Goal: Task Accomplishment & Management: Manage account settings

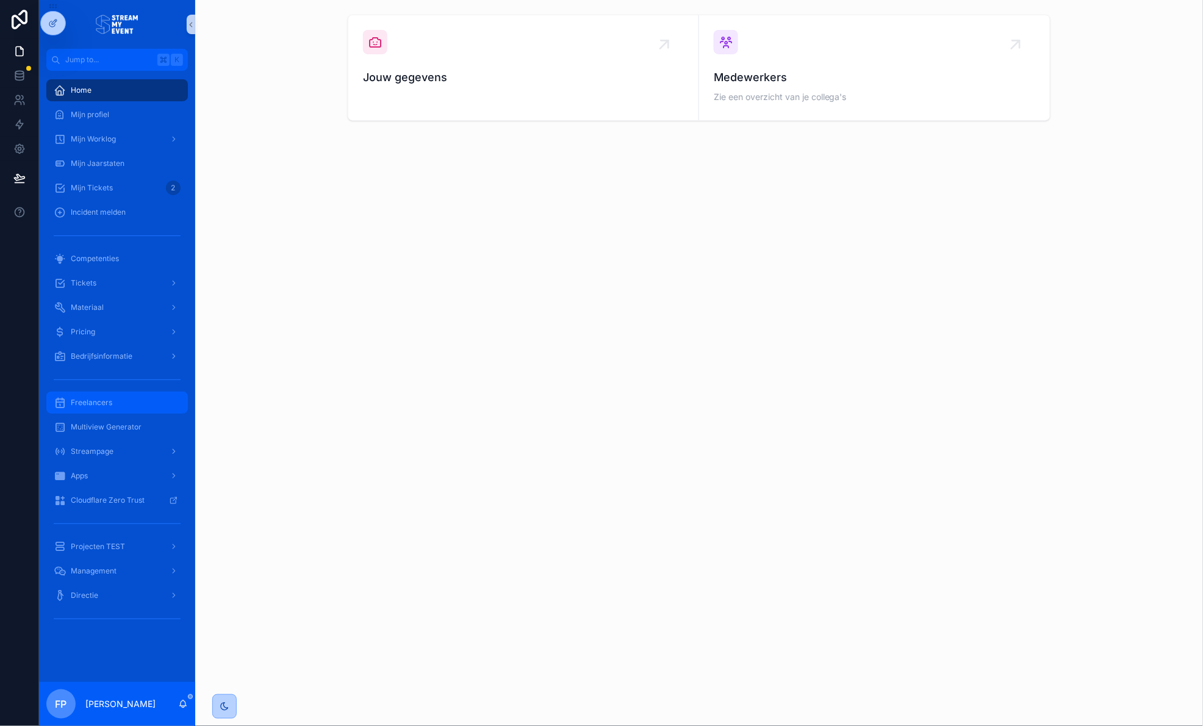
click at [107, 398] on span "Freelancers" at bounding box center [91, 403] width 41 height 10
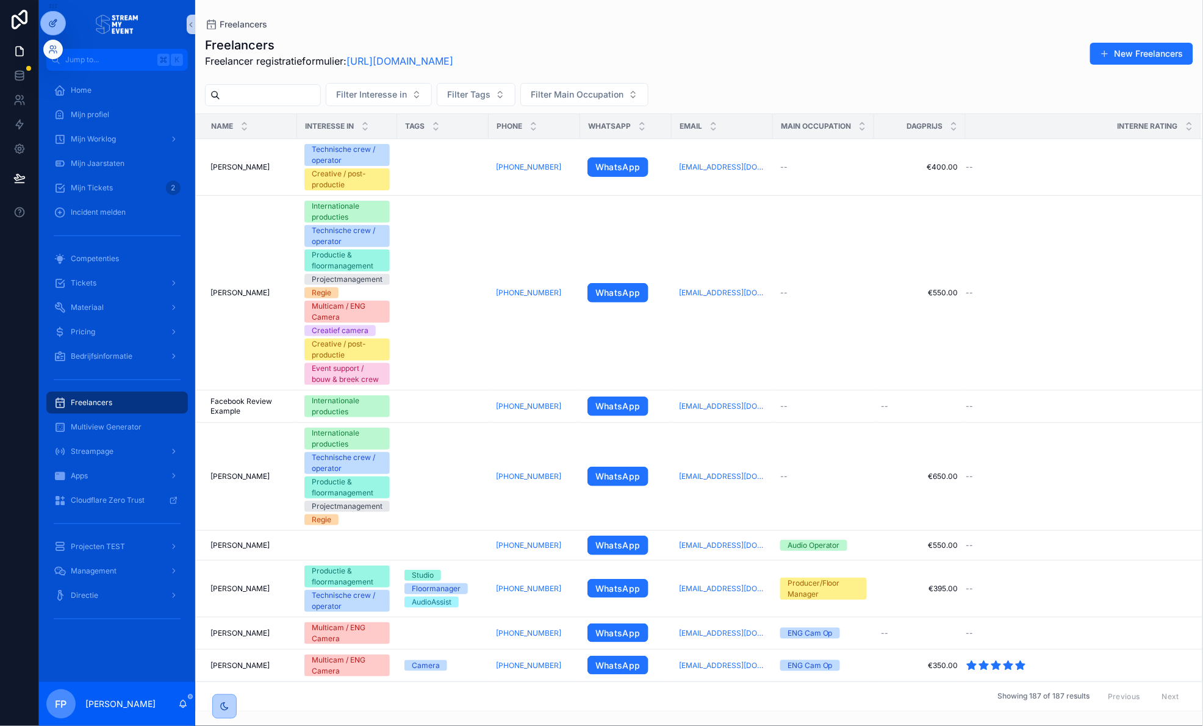
click at [51, 22] on icon at bounding box center [53, 23] width 10 height 10
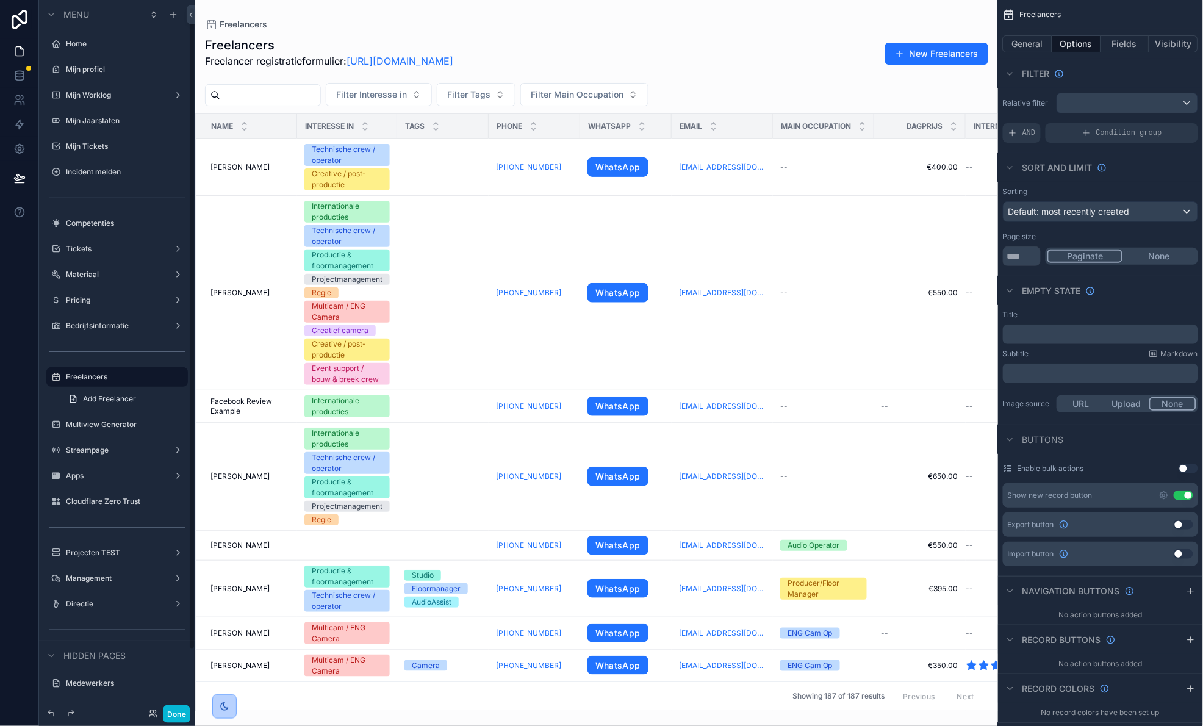
scroll to position [7, 0]
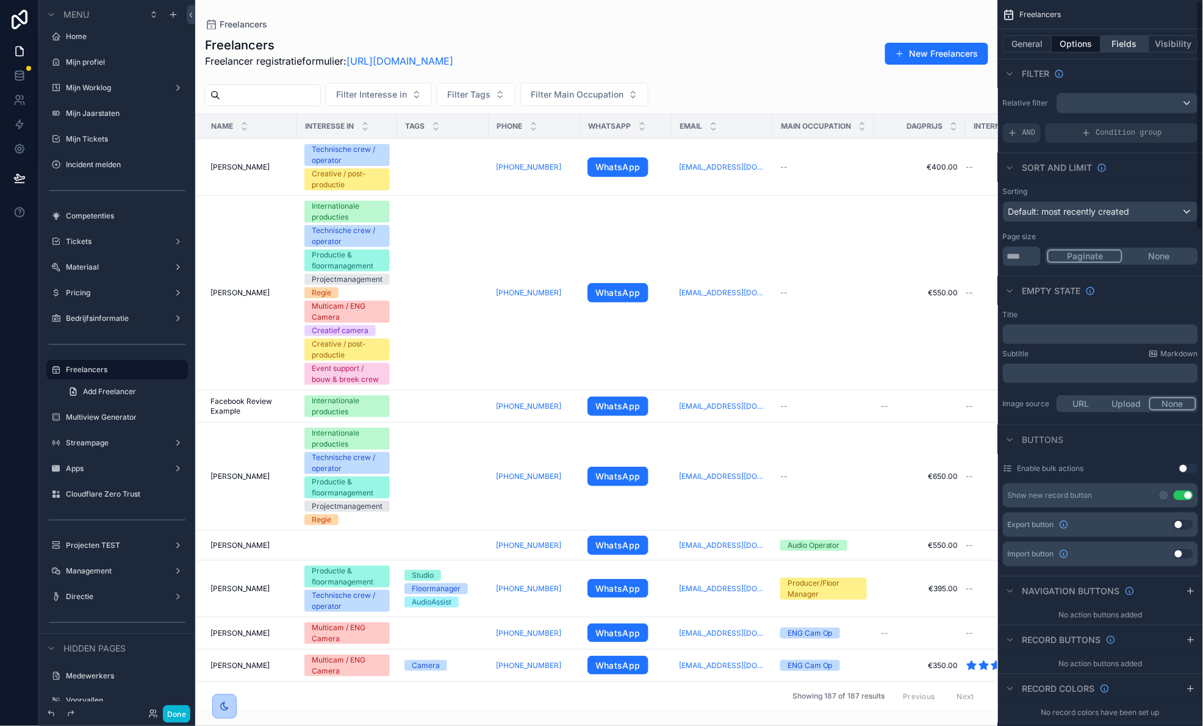
click at [1126, 47] on button "Fields" at bounding box center [1125, 43] width 49 height 17
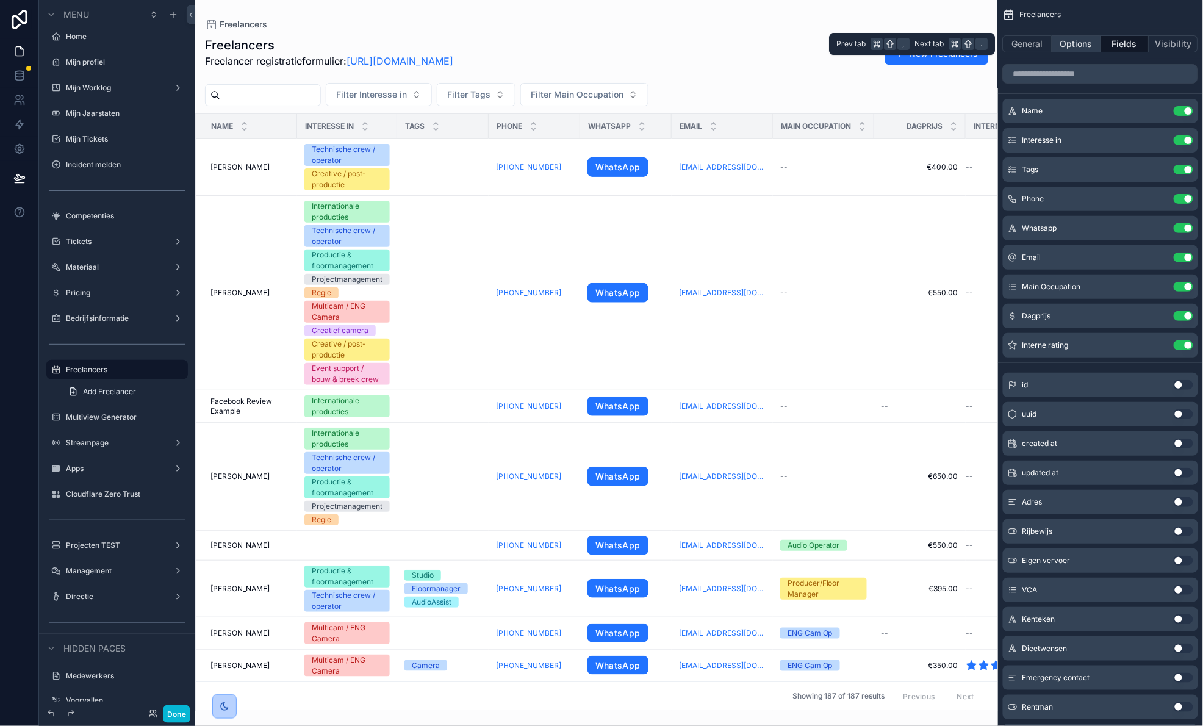
click at [1073, 48] on button "Options" at bounding box center [1076, 43] width 49 height 17
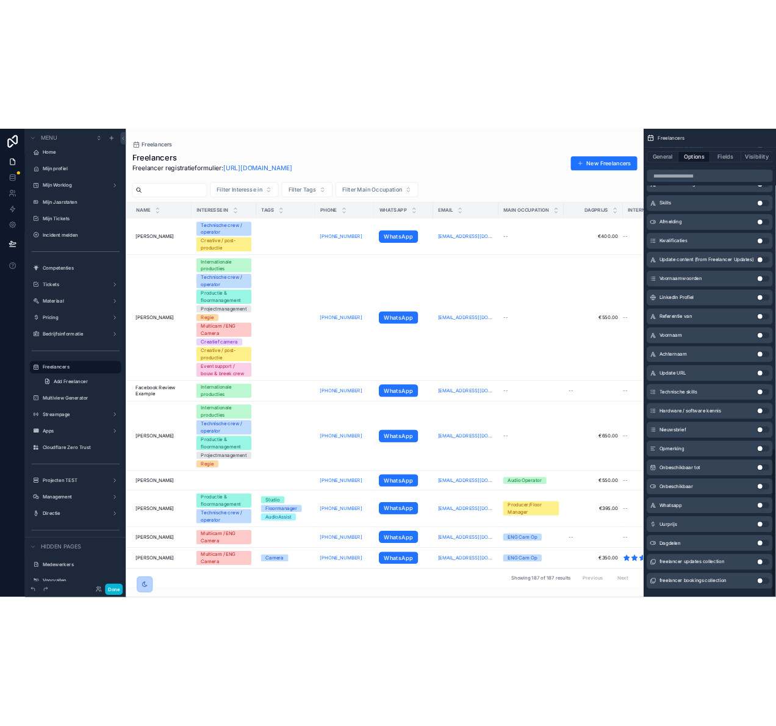
scroll to position [1562, 0]
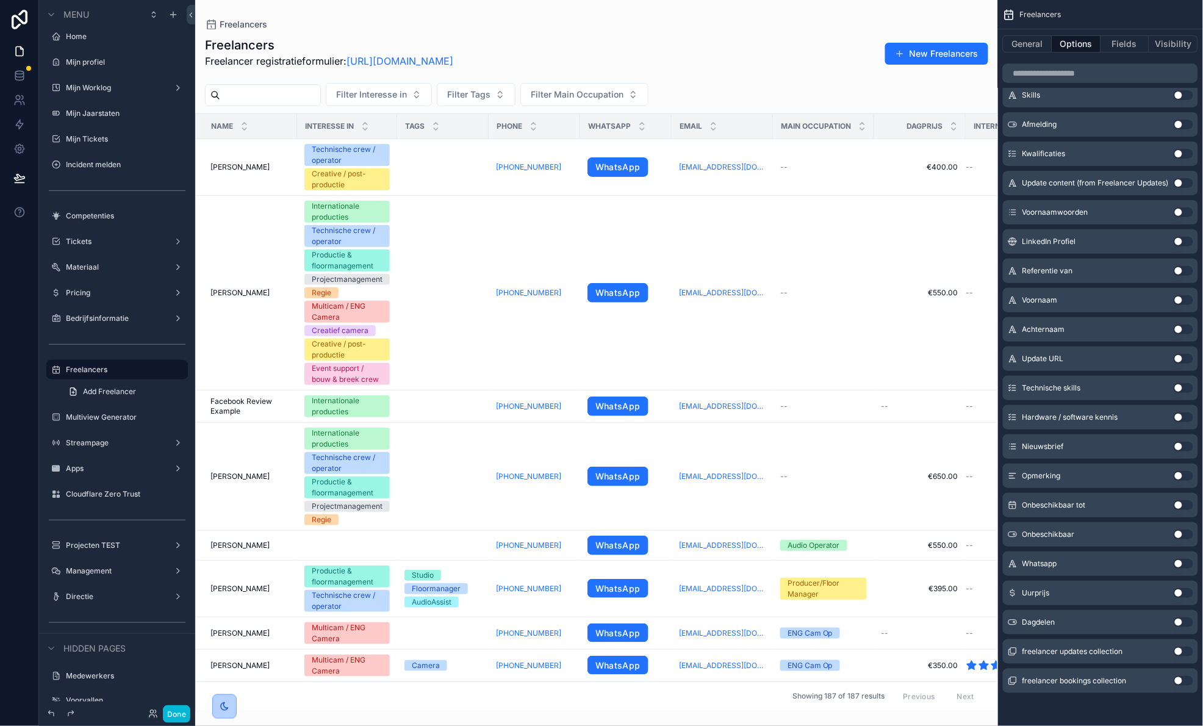
click at [1185, 620] on button "Use setting" at bounding box center [1183, 622] width 20 height 10
click at [840, 84] on div "scrollable content" at bounding box center [596, 363] width 803 height 726
click at [174, 714] on button "Done" at bounding box center [176, 714] width 27 height 18
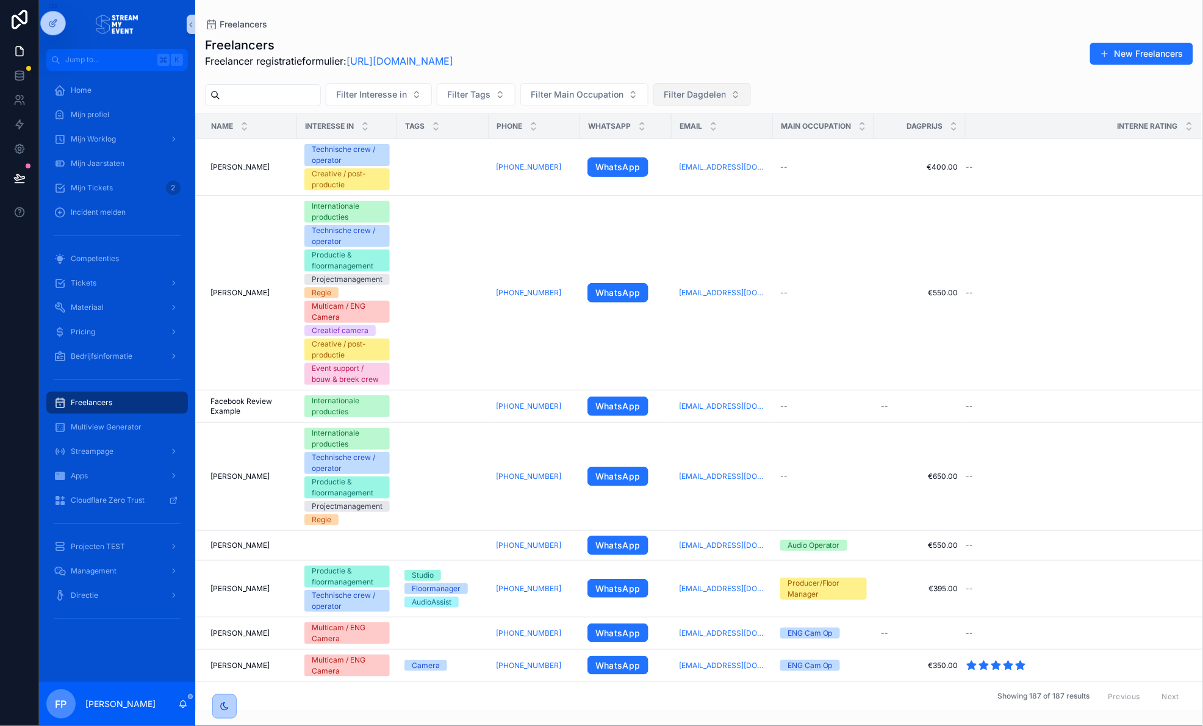
click at [735, 98] on button "Filter Dagdelen" at bounding box center [702, 94] width 98 height 23
click at [701, 179] on div "Yes" at bounding box center [712, 183] width 146 height 20
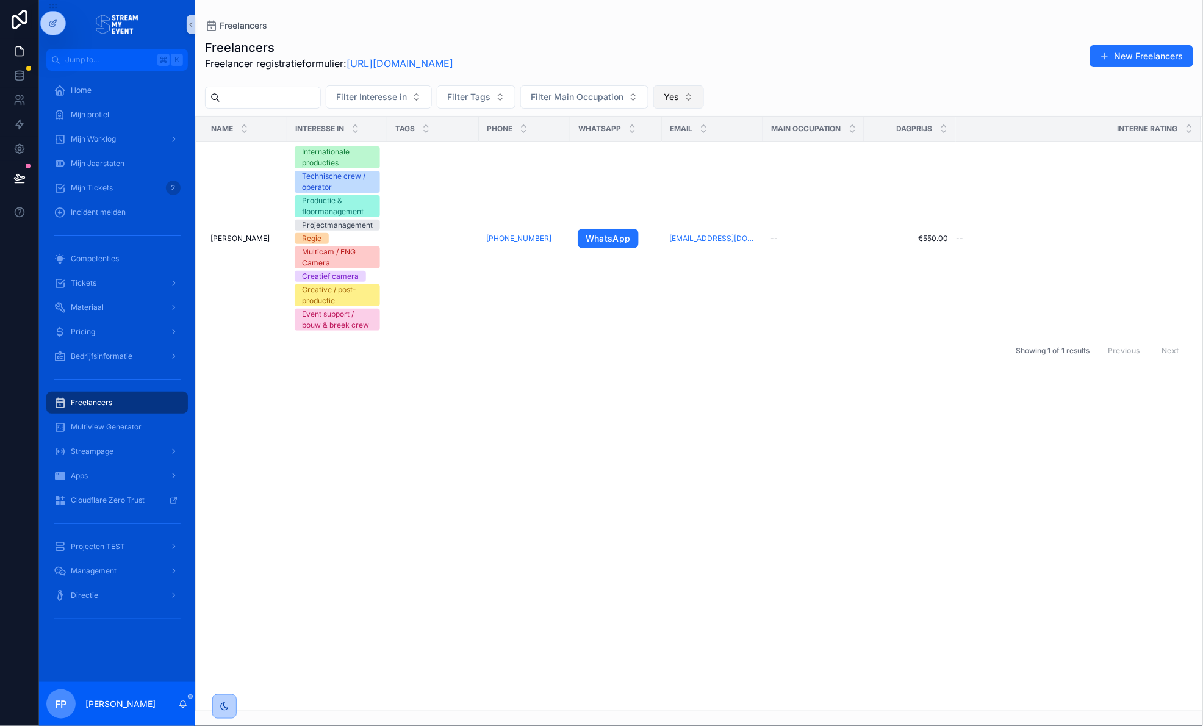
click at [695, 95] on button "Yes" at bounding box center [678, 96] width 51 height 23
click at [698, 185] on div "Yes" at bounding box center [688, 186] width 146 height 20
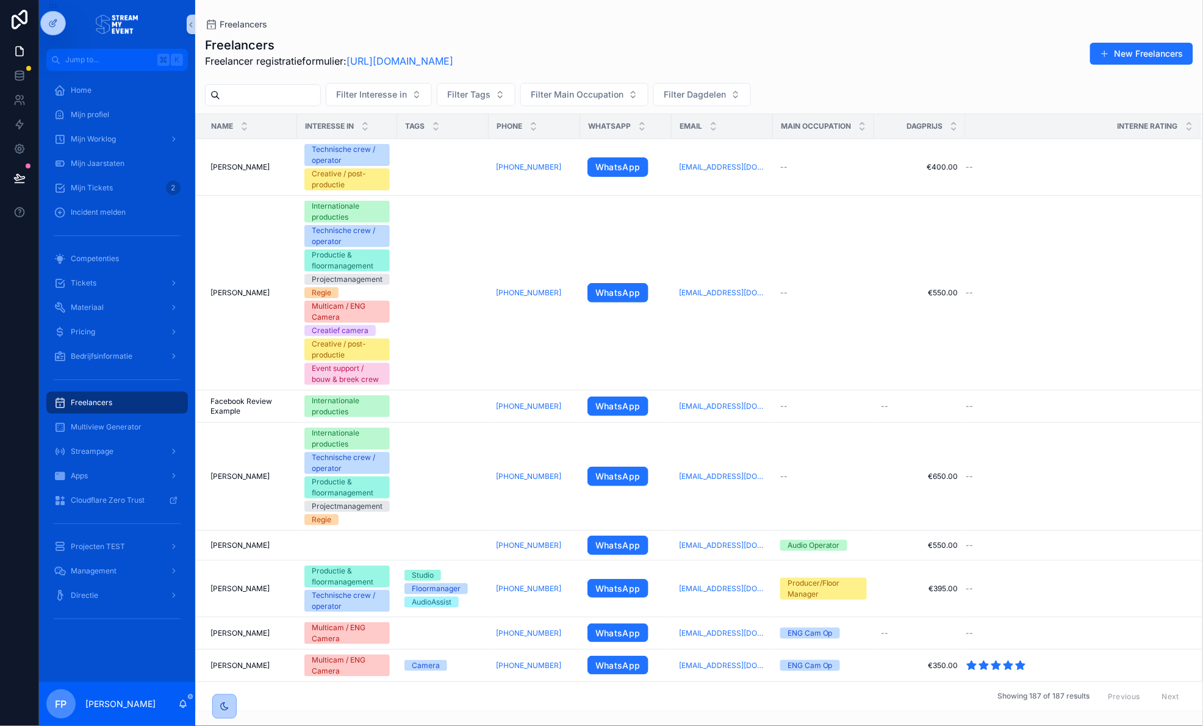
click at [781, 96] on div "Filter Interesse in Filter Tags Filter Main Occupation Filter Dagdelen" at bounding box center [698, 94] width 1007 height 23
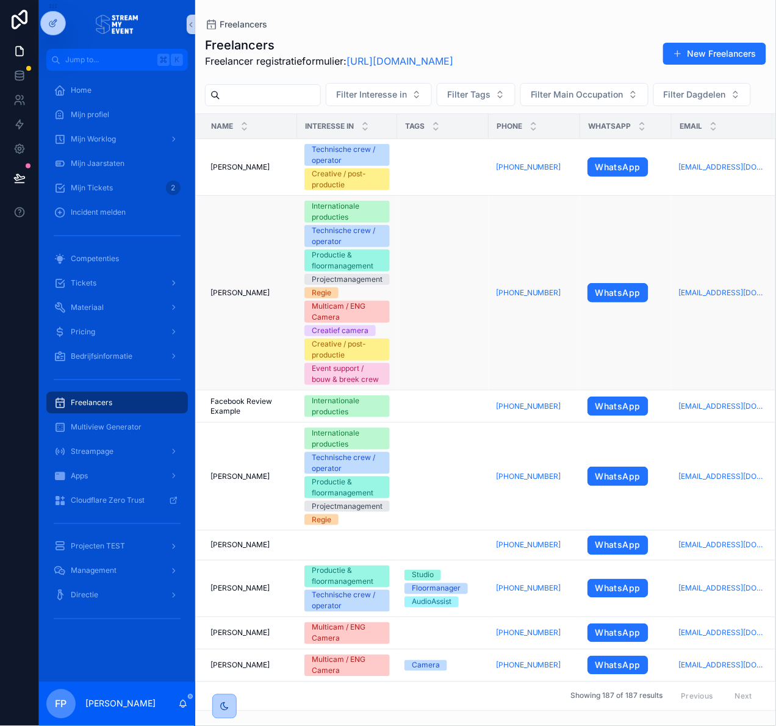
click at [258, 266] on td "[PERSON_NAME] [PERSON_NAME]" at bounding box center [246, 293] width 101 height 195
click at [263, 290] on span "[PERSON_NAME]" at bounding box center [239, 293] width 59 height 10
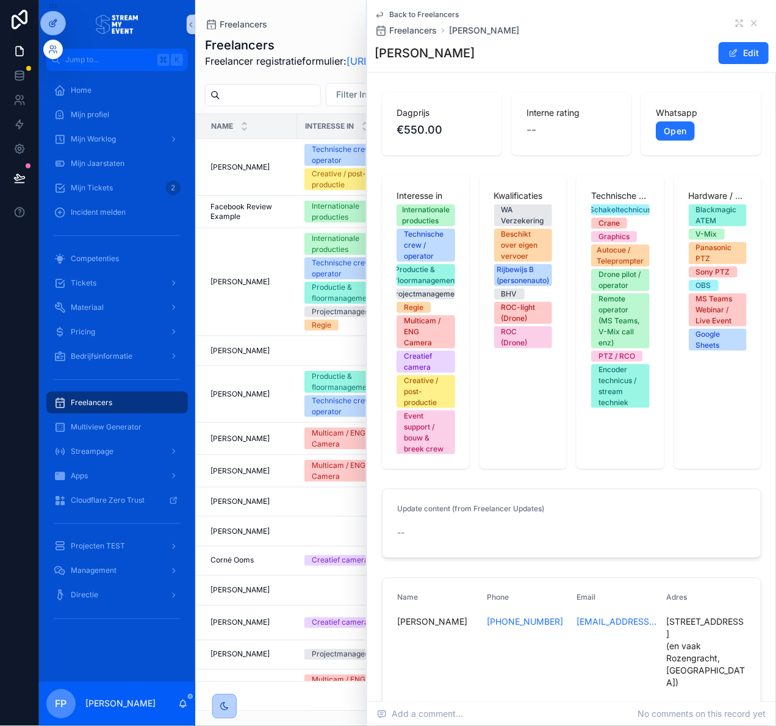
click at [48, 24] on icon at bounding box center [53, 23] width 10 height 10
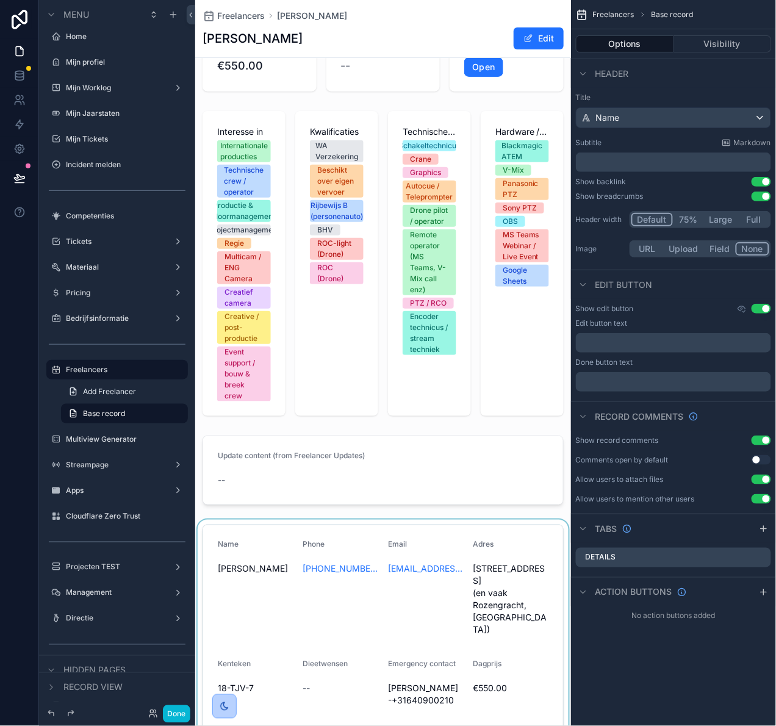
scroll to position [97, 0]
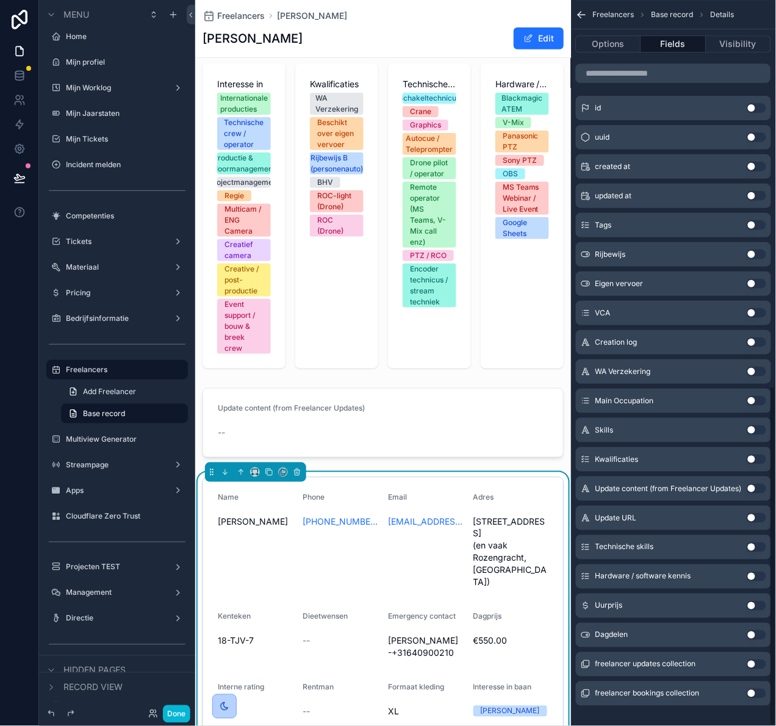
scroll to position [823, 0]
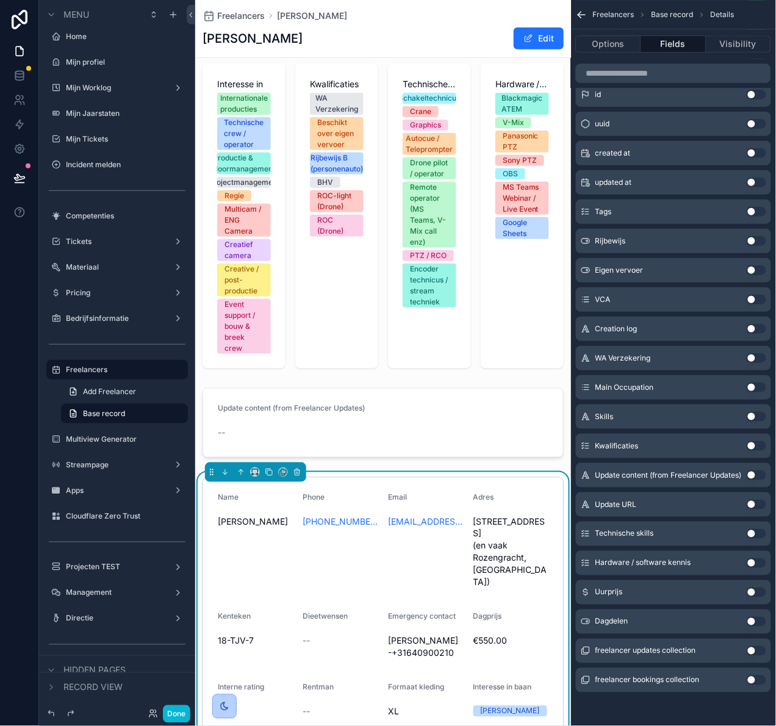
click at [755, 622] on button "Use setting" at bounding box center [756, 622] width 20 height 10
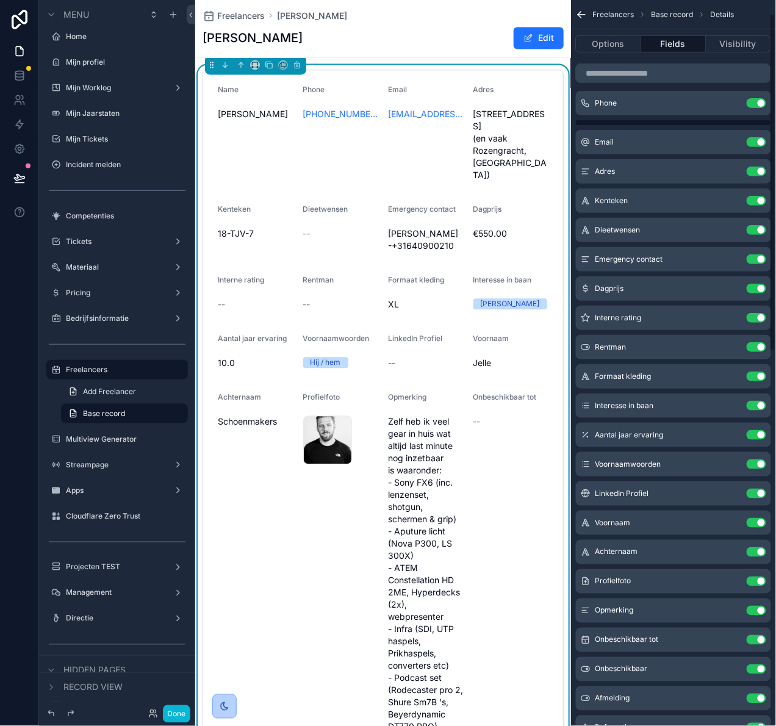
scroll to position [29, 0]
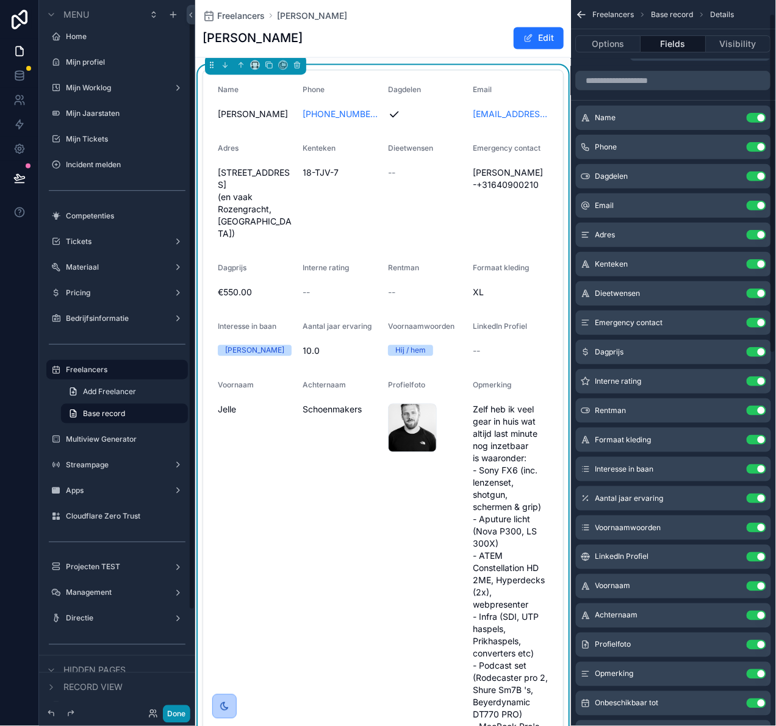
click at [185, 710] on button "Done" at bounding box center [176, 714] width 27 height 18
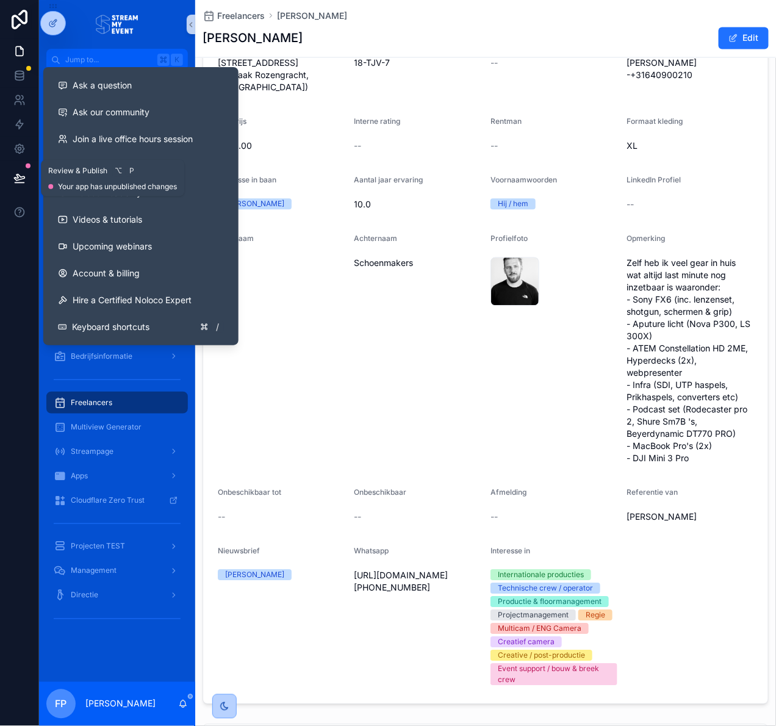
click at [16, 173] on icon at bounding box center [19, 178] width 12 height 12
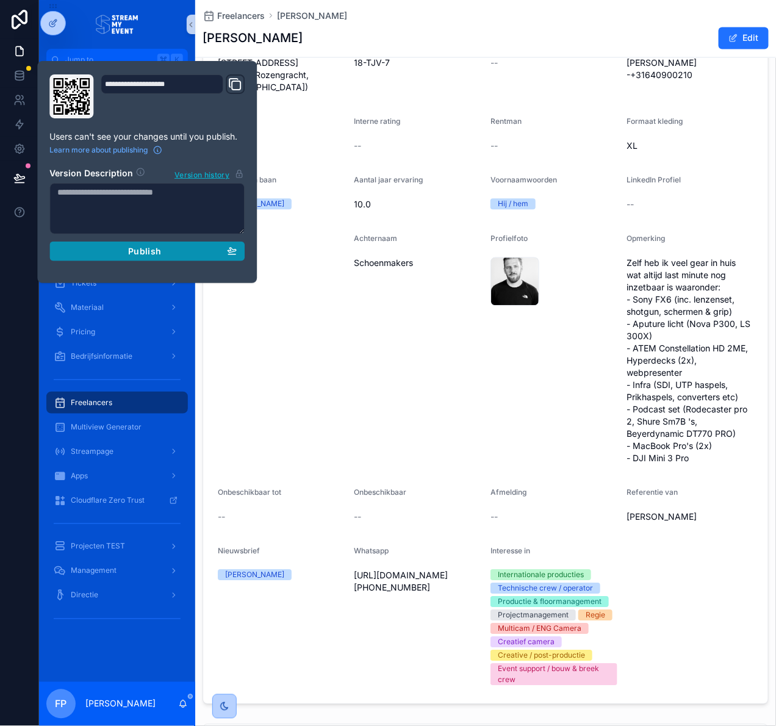
click at [138, 256] on button "Publish" at bounding box center [146, 252] width 195 height 20
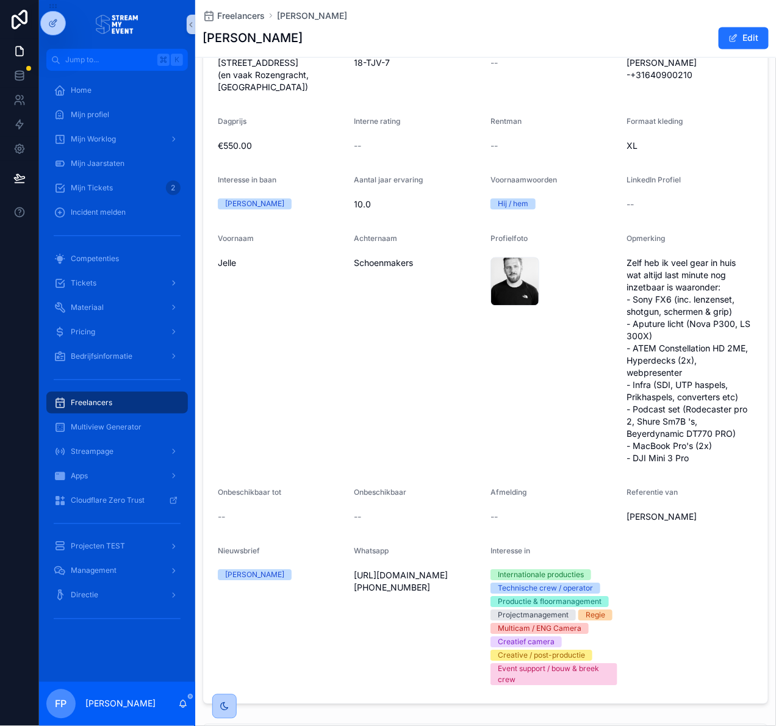
click at [261, 381] on div "Voornaam [PERSON_NAME]" at bounding box center [281, 351] width 127 height 234
